Goal: Task Accomplishment & Management: Use online tool/utility

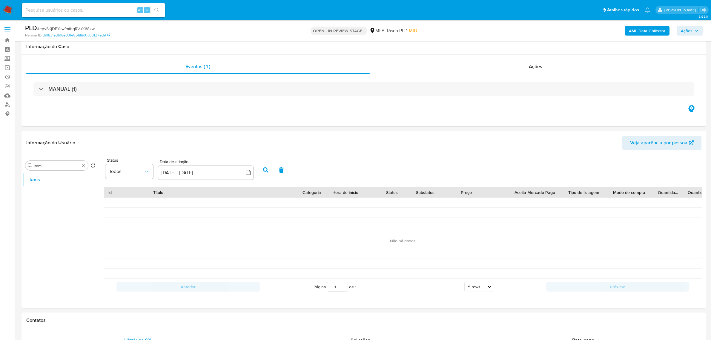
select select "10"
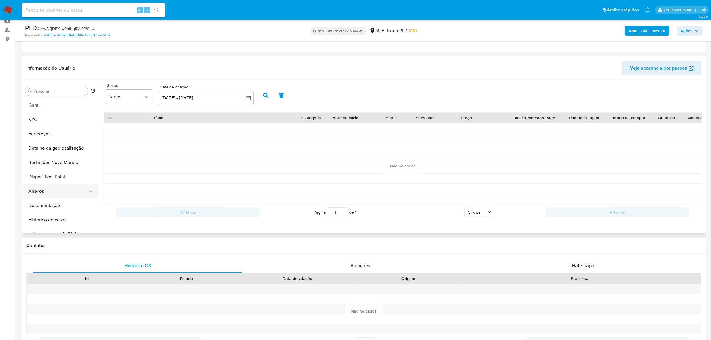
click at [46, 191] on button "Anexos" at bounding box center [58, 191] width 70 height 14
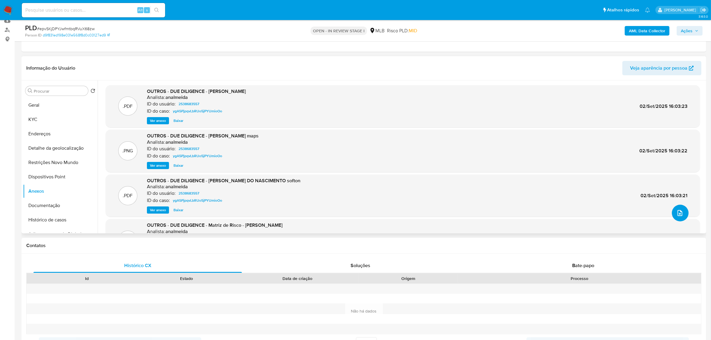
click at [677, 211] on icon "upload-file" at bounding box center [680, 212] width 7 height 7
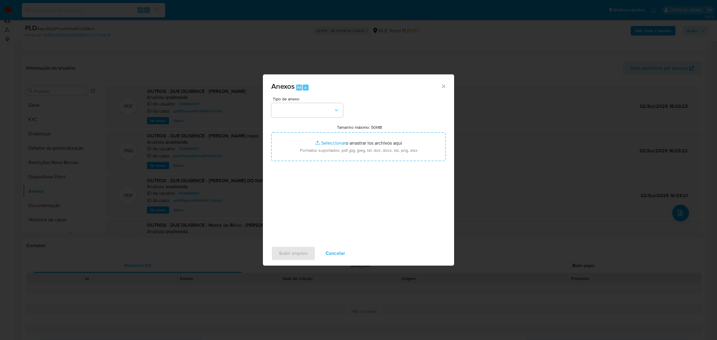
click at [441, 85] on icon "Cerrar" at bounding box center [444, 86] width 6 height 6
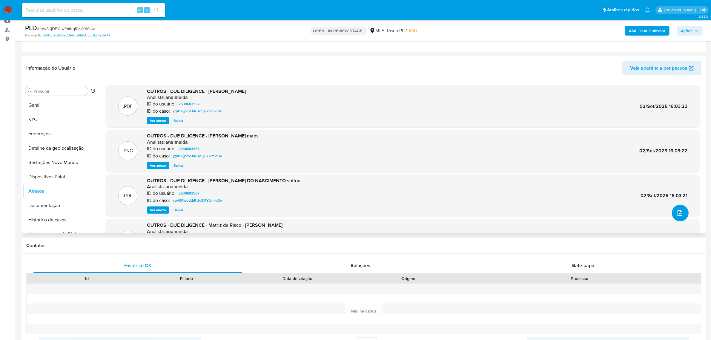
click at [679, 213] on icon "upload-file" at bounding box center [680, 212] width 7 height 7
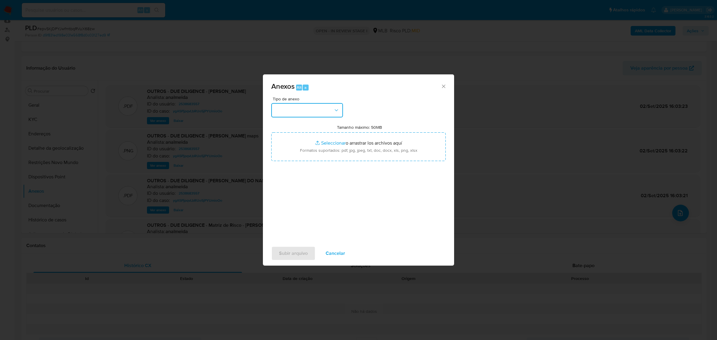
click at [332, 108] on button "button" at bounding box center [307, 110] width 72 height 14
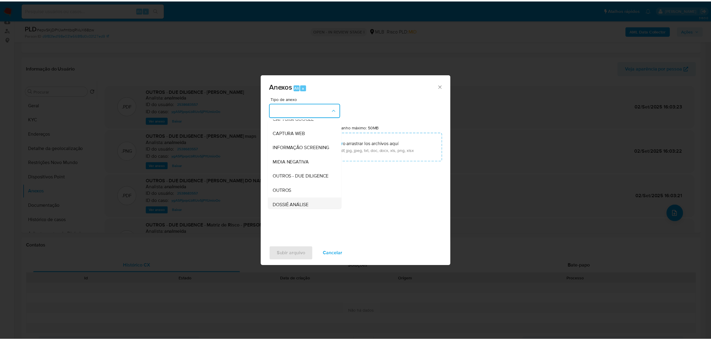
scroll to position [92, 0]
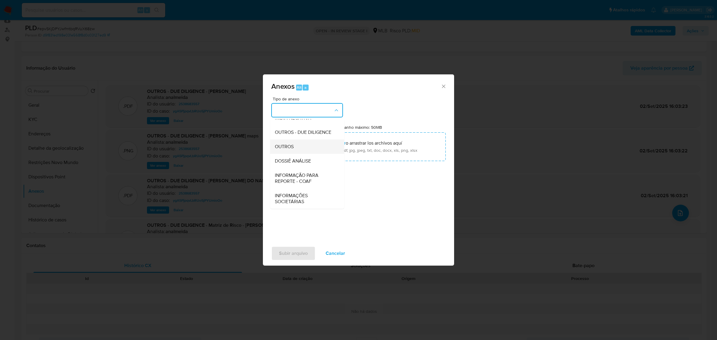
click at [293, 145] on span "OUTROS" at bounding box center [284, 146] width 19 height 6
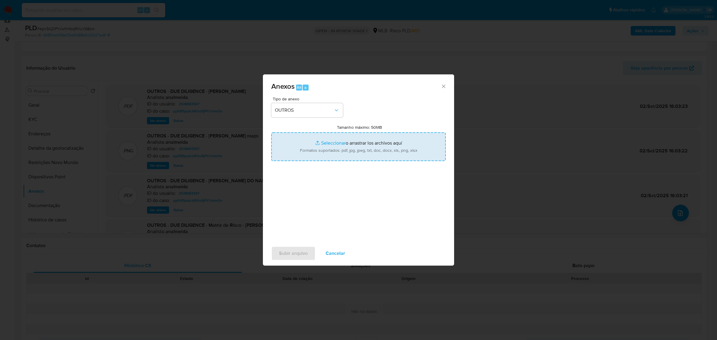
click at [323, 140] on input "Tamanho máximo: 50MB Seleccionar archivos" at bounding box center [358, 146] width 174 height 29
type input "C:\fakepath\SAR - epvSKjDPYJwfmtbqRVuX68zw - CNPJ 47526872000151 - JOAO VICTOR …"
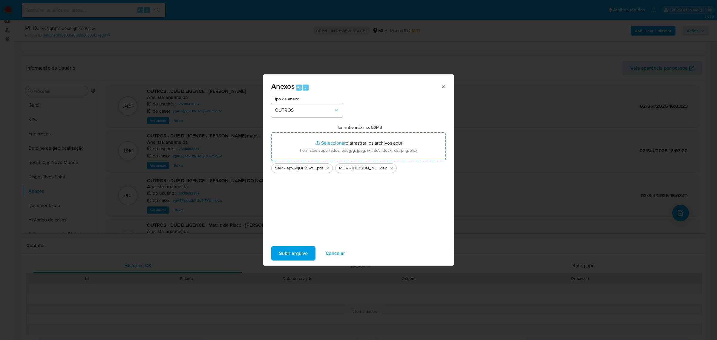
click at [308, 255] on button "Subir arquivo" at bounding box center [293, 253] width 44 height 14
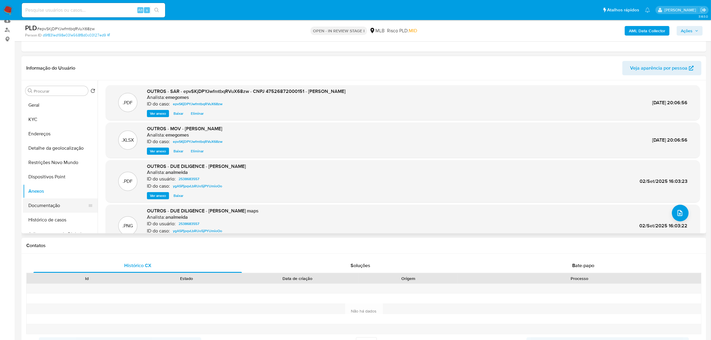
click at [53, 209] on button "Documentação" at bounding box center [58, 205] width 70 height 14
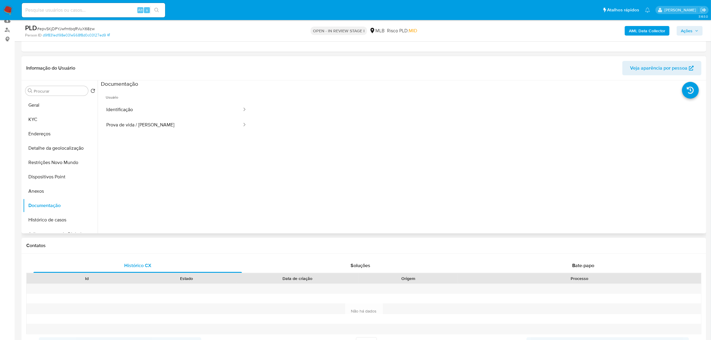
click at [141, 96] on span "Usuário" at bounding box center [176, 95] width 151 height 14
click at [139, 109] on button "Identificação" at bounding box center [172, 109] width 142 height 15
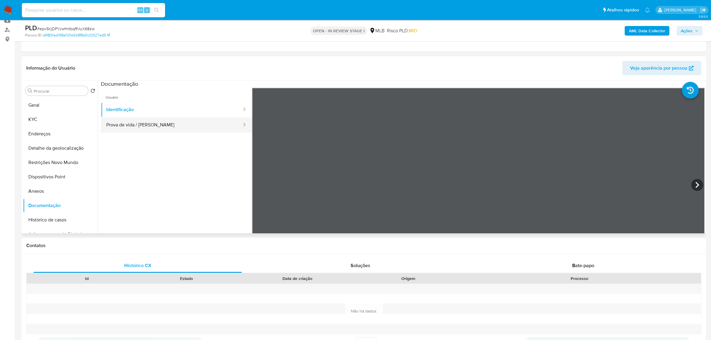
click at [126, 127] on button "Prova de vida / Selfie" at bounding box center [172, 124] width 142 height 15
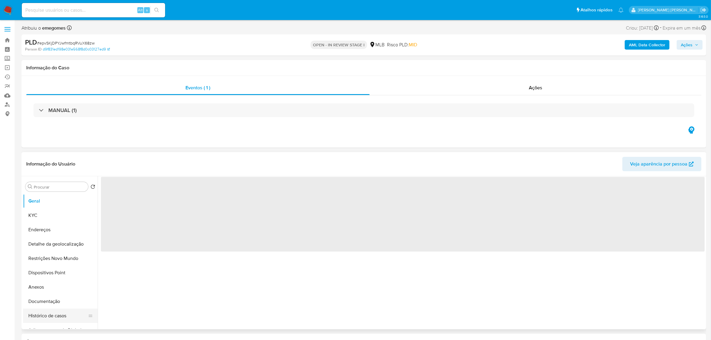
click at [52, 316] on button "Histórico de casos" at bounding box center [58, 316] width 70 height 14
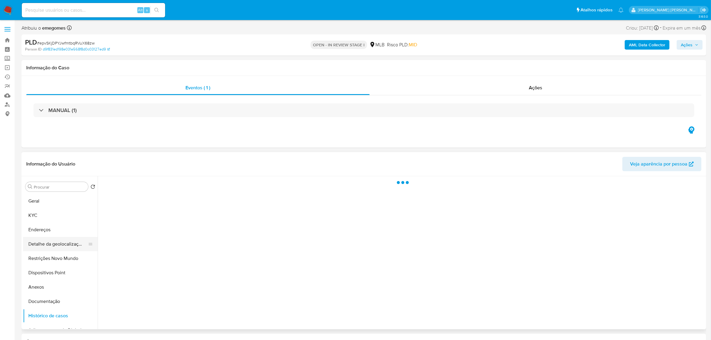
select select "10"
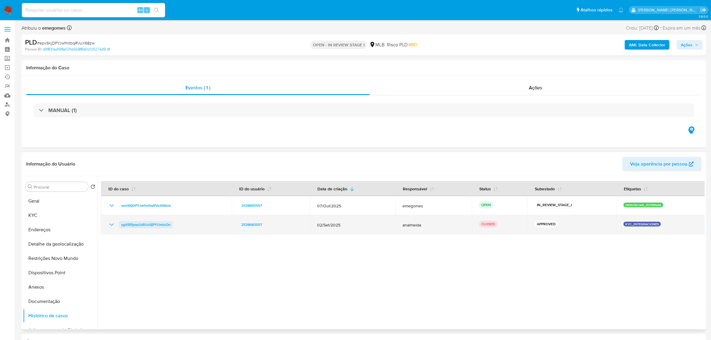
click at [159, 226] on span "ygA5PjpqvLbRUo5jPYUmioOo" at bounding box center [145, 224] width 49 height 7
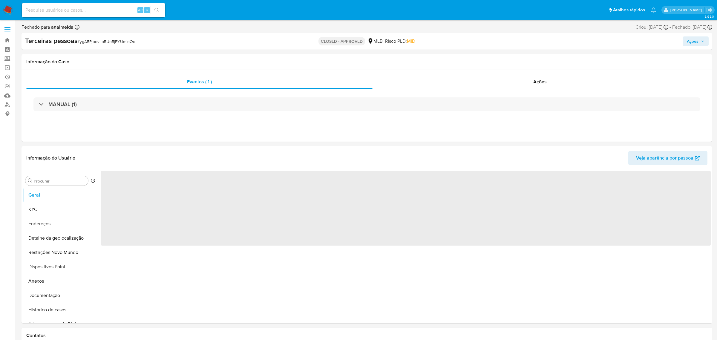
select select "10"
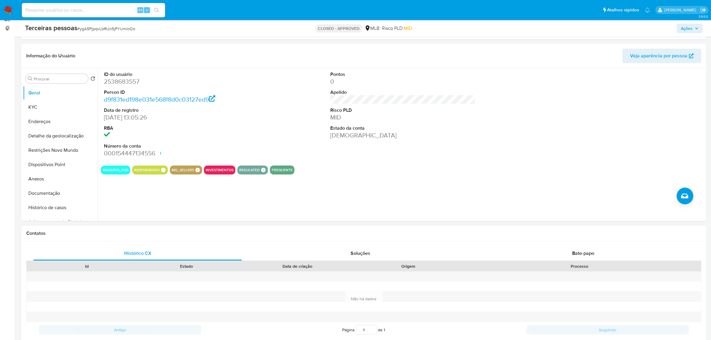
scroll to position [112, 0]
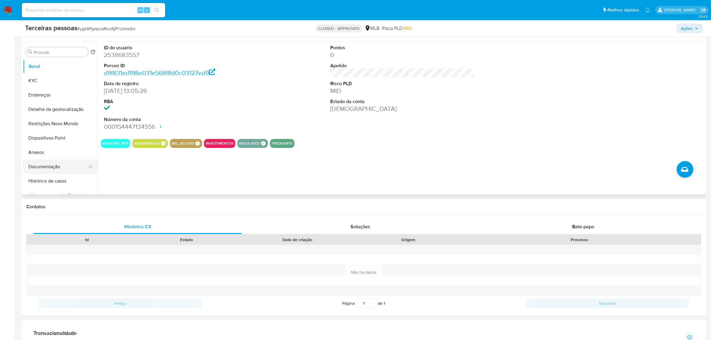
click at [56, 169] on button "Documentação" at bounding box center [58, 167] width 70 height 14
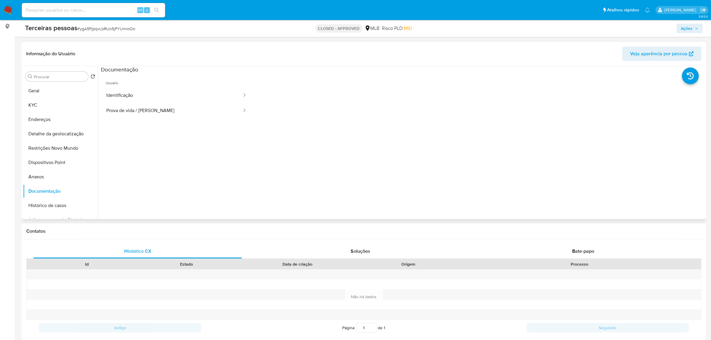
scroll to position [75, 0]
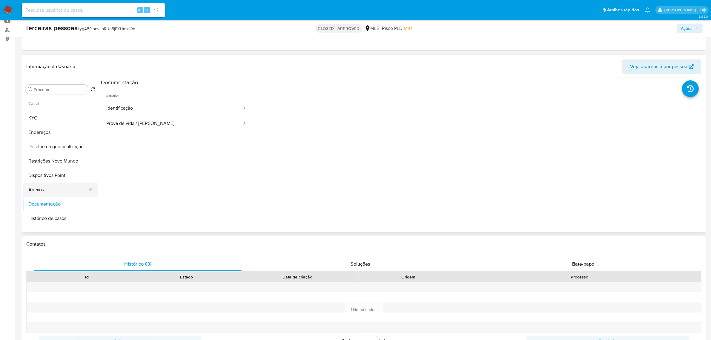
click at [53, 191] on button "Anexos" at bounding box center [58, 190] width 70 height 14
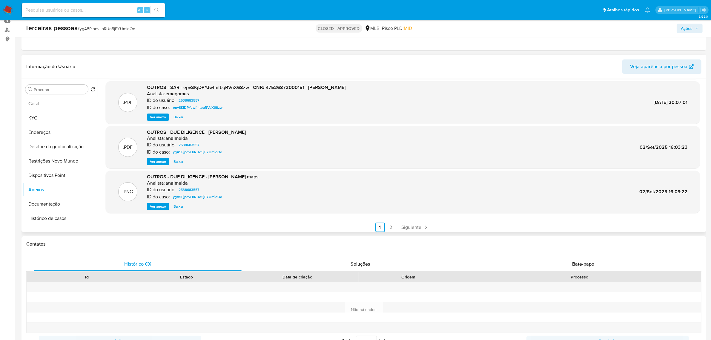
scroll to position [50, 0]
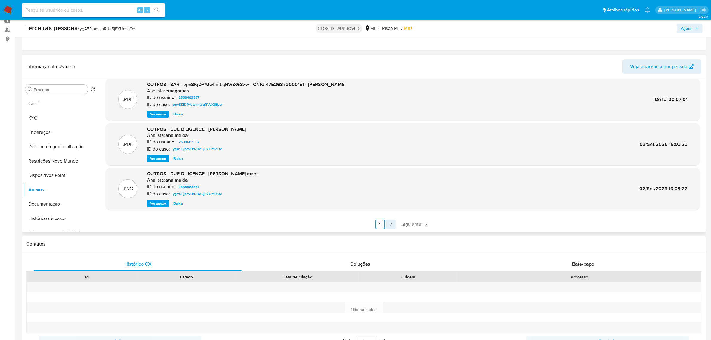
click at [389, 226] on link "2" at bounding box center [391, 225] width 10 height 10
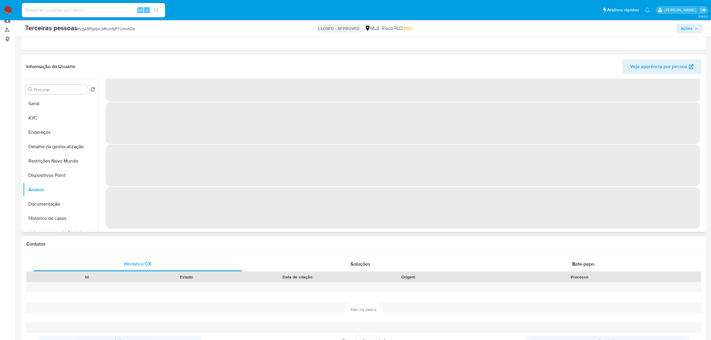
scroll to position [0, 0]
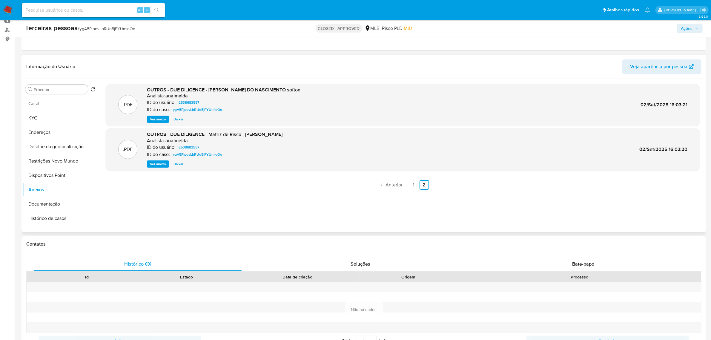
click at [159, 117] on span "Ver anexo" at bounding box center [158, 119] width 16 height 6
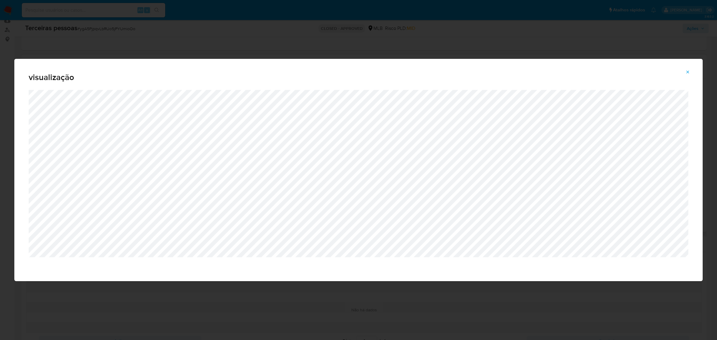
click at [689, 73] on icon "Attachment preview" at bounding box center [687, 72] width 5 height 5
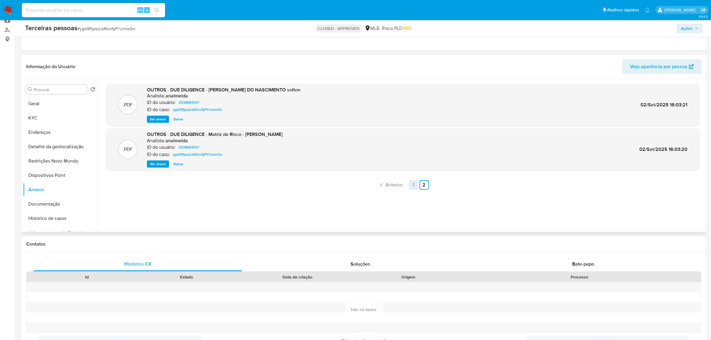
click at [413, 185] on link "1" at bounding box center [414, 185] width 10 height 10
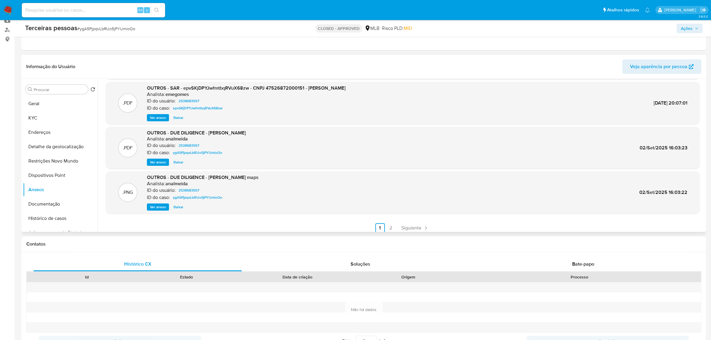
scroll to position [50, 0]
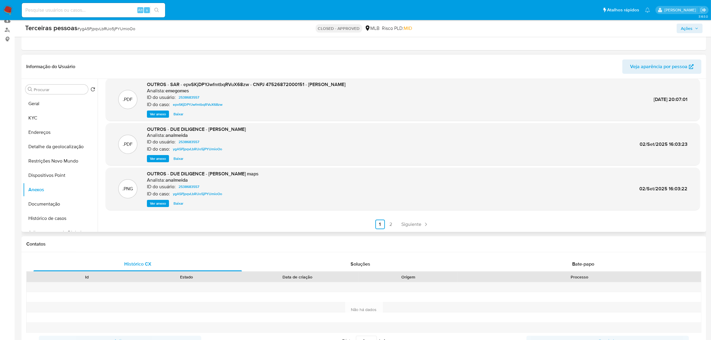
click at [163, 203] on span "Ver anexo" at bounding box center [158, 203] width 16 height 6
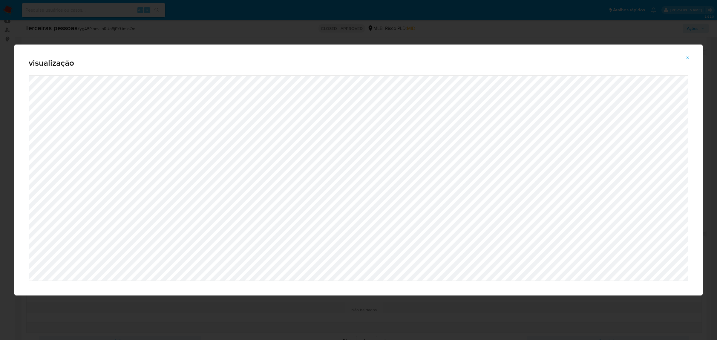
click at [686, 60] on icon "Attachment preview" at bounding box center [687, 58] width 5 height 5
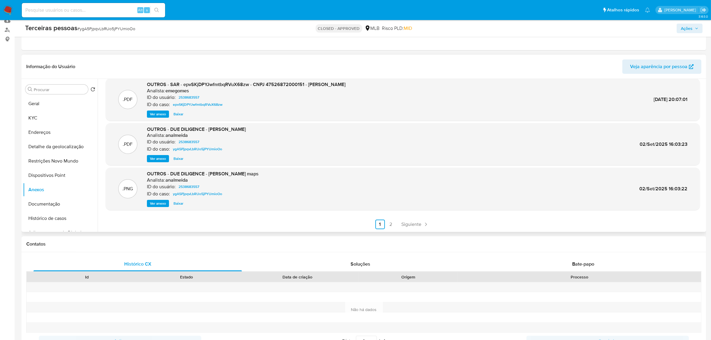
click at [159, 158] on span "Ver anexo" at bounding box center [158, 159] width 16 height 6
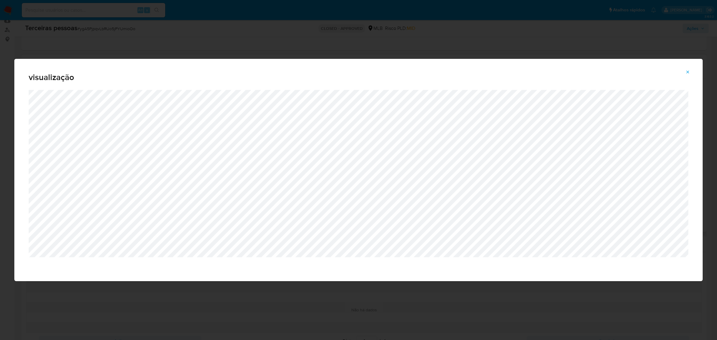
click at [686, 73] on icon "Attachment preview" at bounding box center [687, 72] width 5 height 5
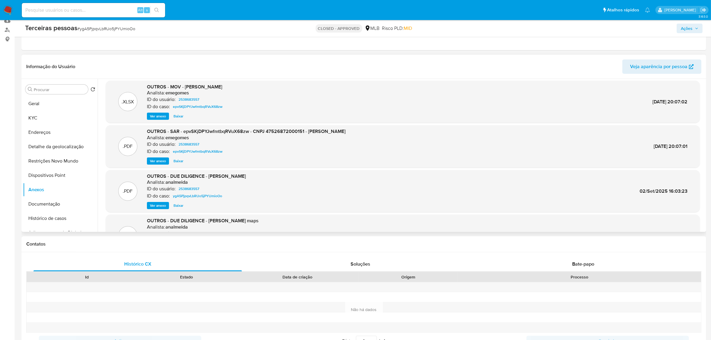
scroll to position [0, 0]
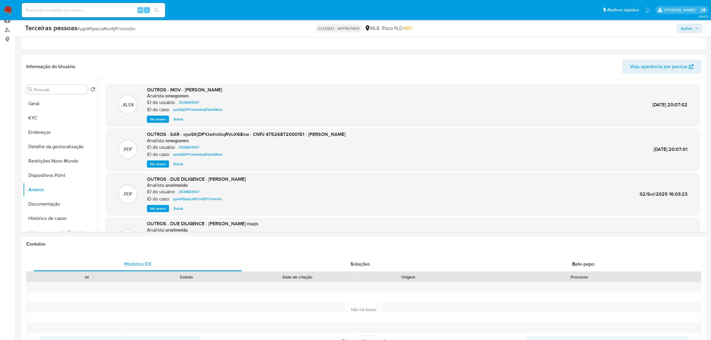
click at [158, 208] on span "Ver anexo" at bounding box center [158, 209] width 16 height 6
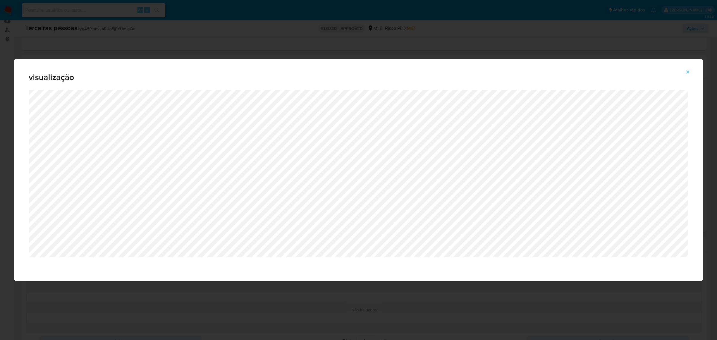
click at [689, 70] on icon "Attachment preview" at bounding box center [687, 72] width 5 height 5
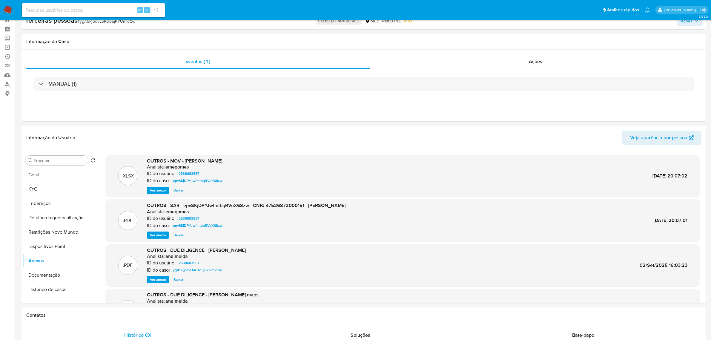
scroll to position [37, 0]
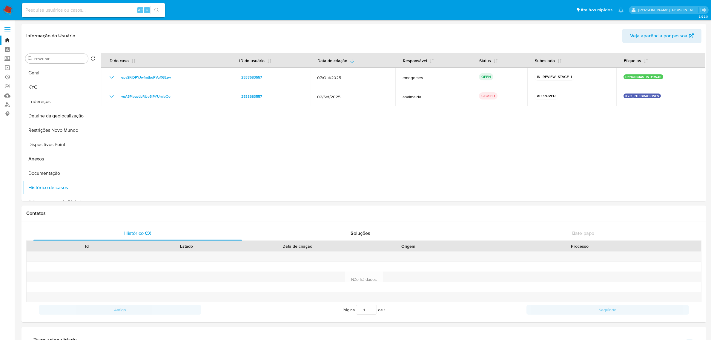
select select "10"
